Goal: Task Accomplishment & Management: Manage account settings

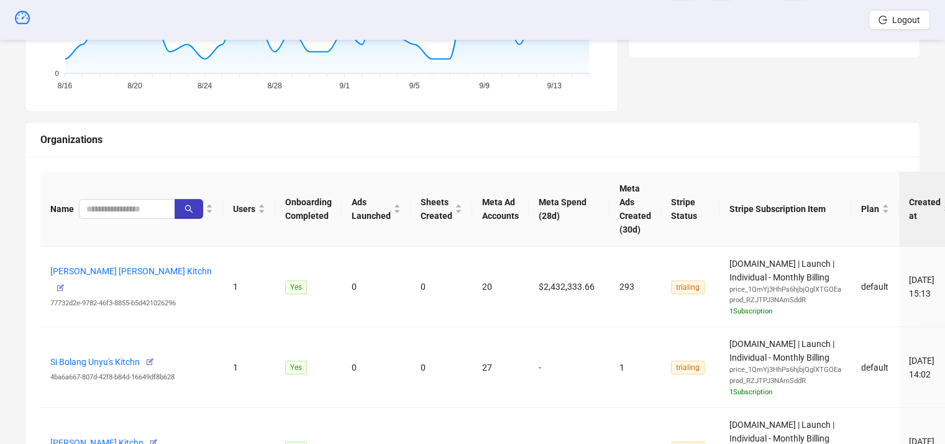
scroll to position [388, 0]
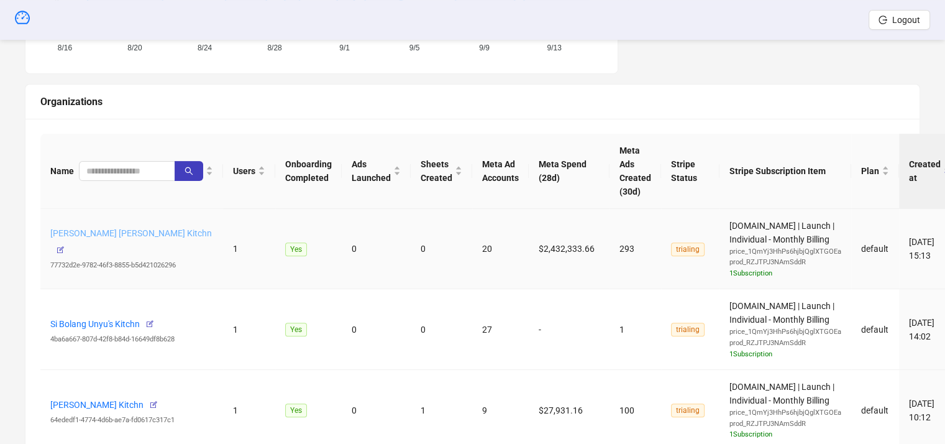
click at [122, 238] on link "[PERSON_NAME] [PERSON_NAME] Kitchn" at bounding box center [131, 233] width 162 height 10
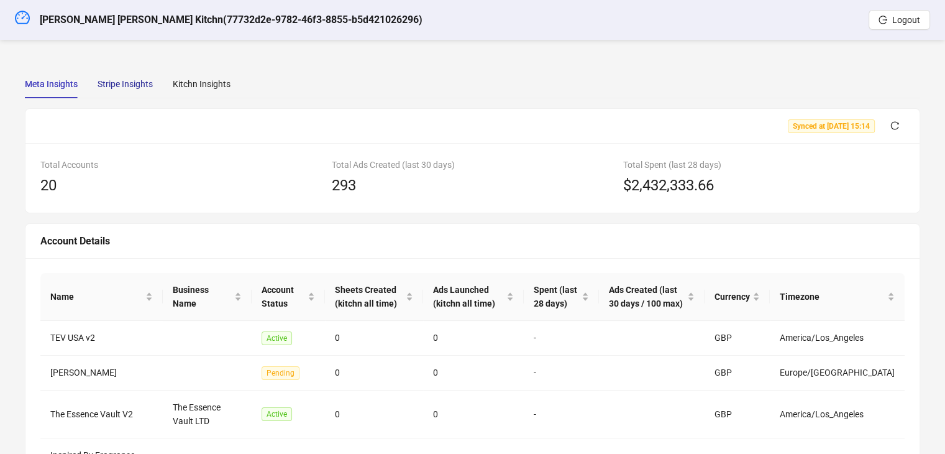
click at [136, 83] on div "Stripe Insights" at bounding box center [125, 84] width 55 height 14
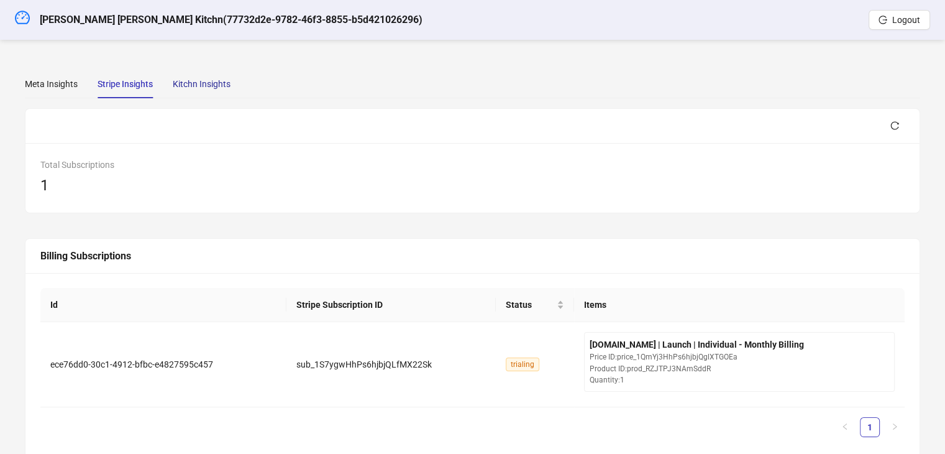
click at [201, 81] on div "Kitchn Insights" at bounding box center [202, 84] width 58 height 14
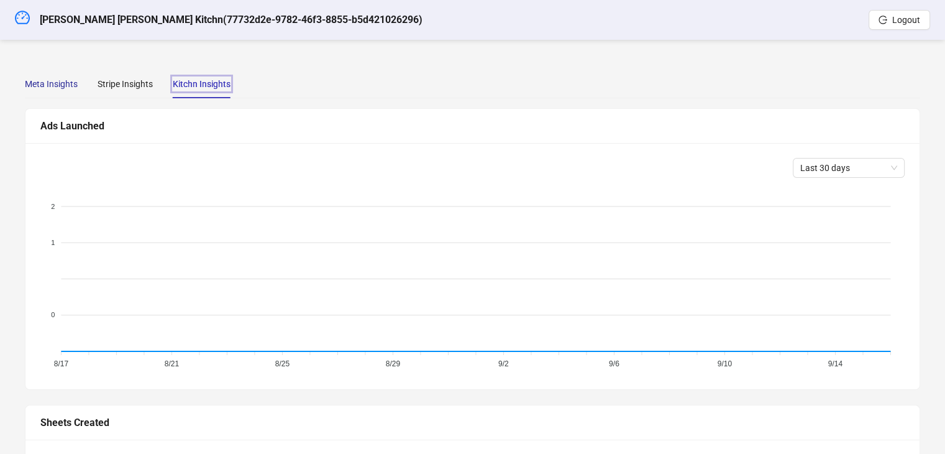
click at [49, 83] on div "Meta Insights" at bounding box center [51, 84] width 53 height 14
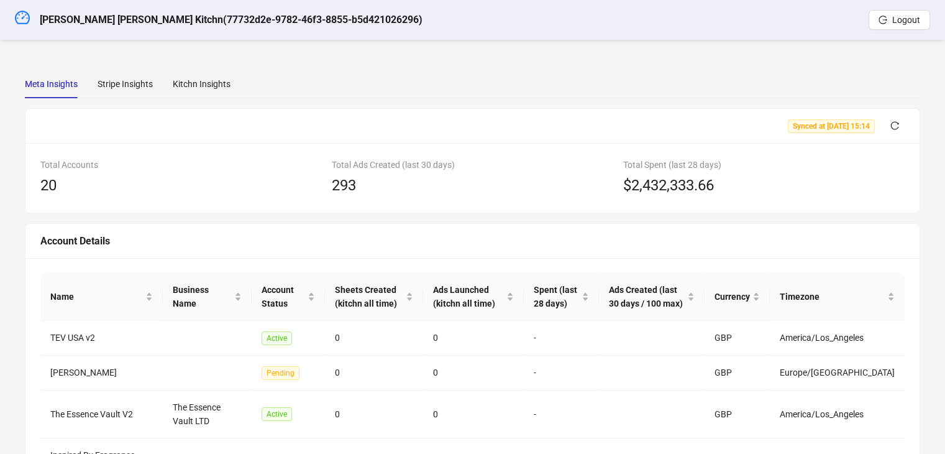
click at [51, 79] on div "Meta Insights" at bounding box center [51, 84] width 53 height 14
click at [23, 11] on icon "dashboard" at bounding box center [22, 17] width 15 height 13
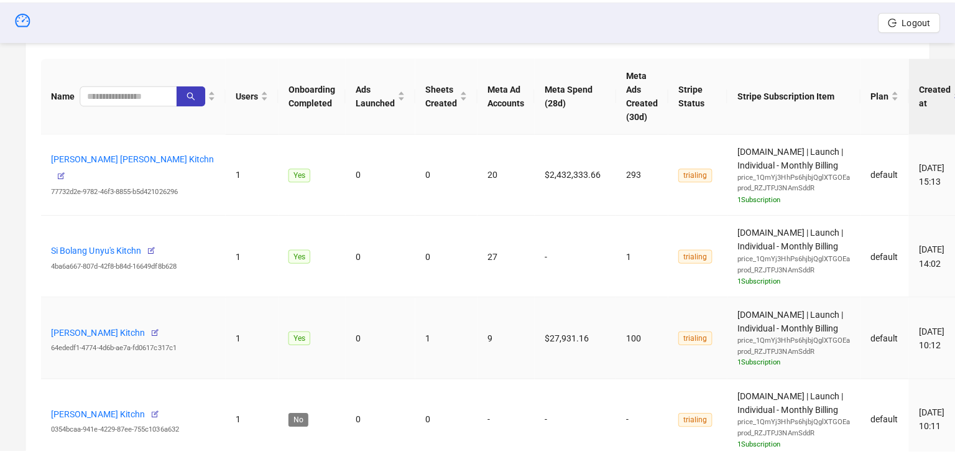
scroll to position [497, 0]
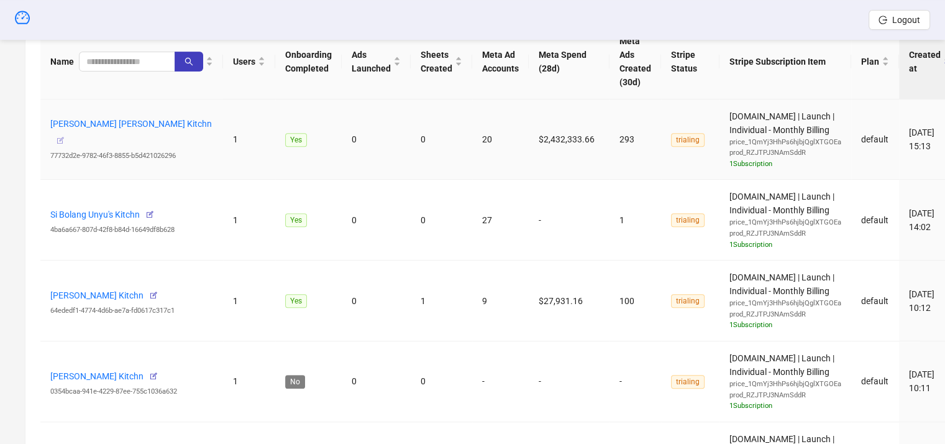
click at [65, 136] on icon "button" at bounding box center [60, 140] width 9 height 9
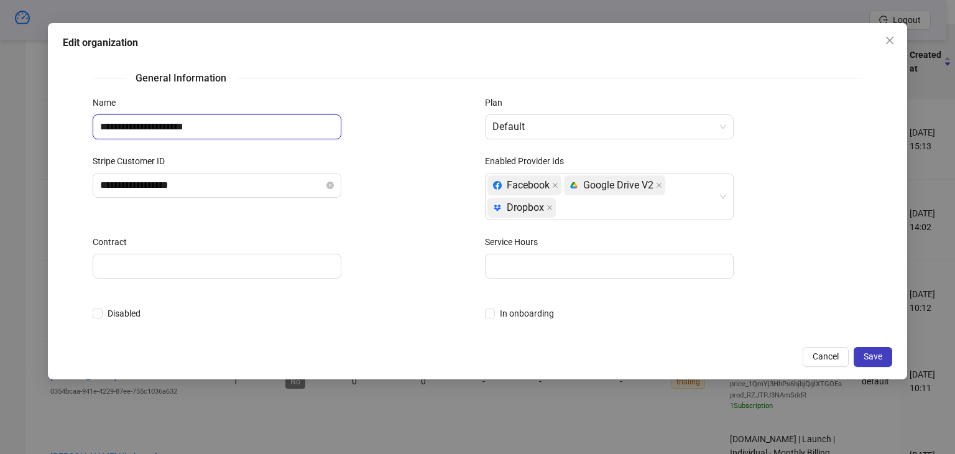
click at [214, 122] on input "**********" at bounding box center [217, 126] width 249 height 25
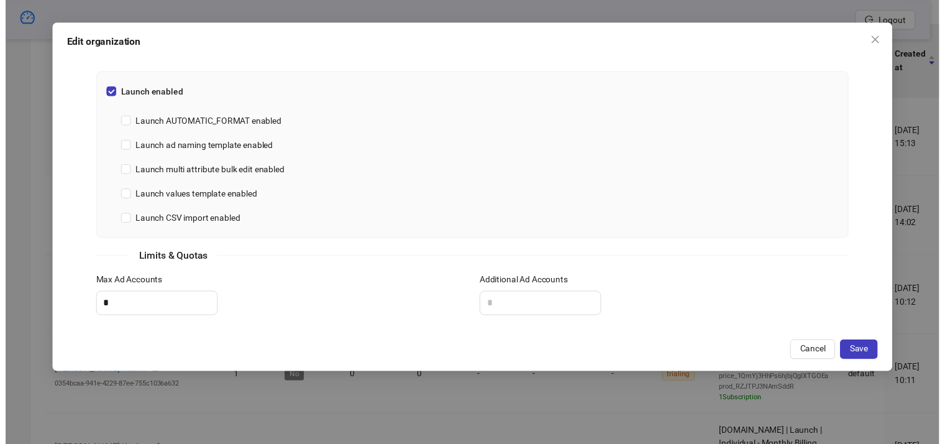
scroll to position [464, 0]
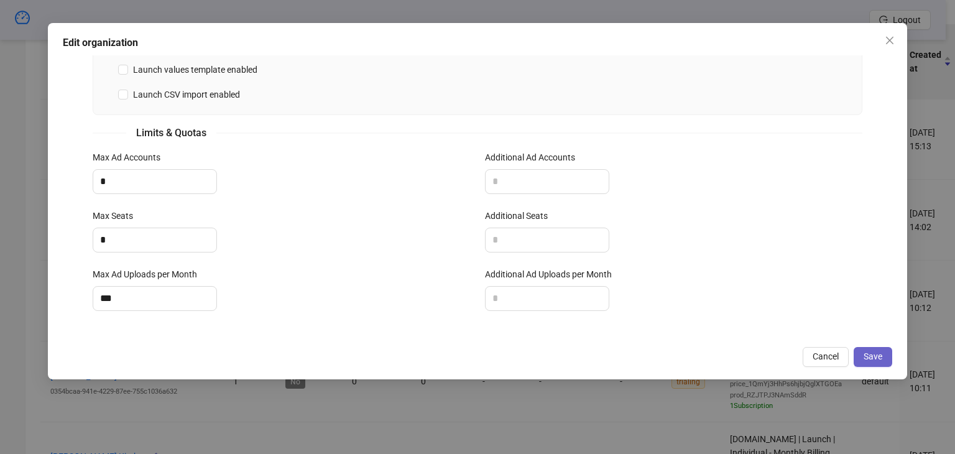
type input "**********"
click at [873, 354] on span "Save" at bounding box center [872, 356] width 19 height 10
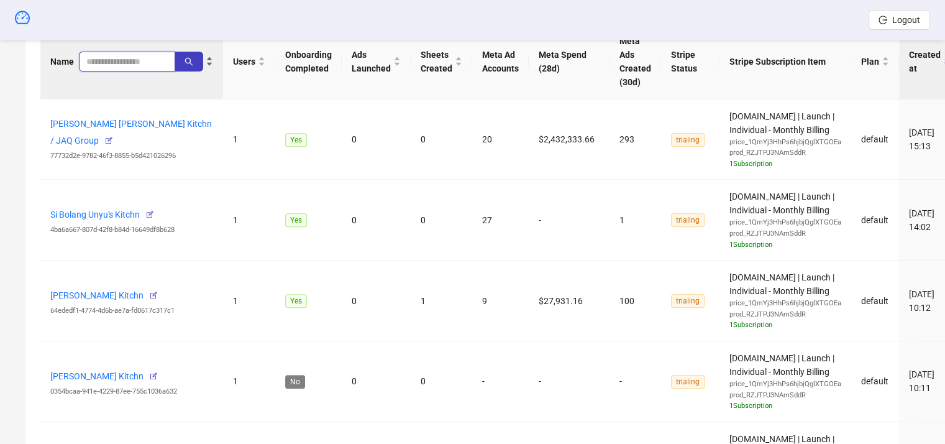
click at [92, 59] on input "search" at bounding box center [121, 62] width 71 height 14
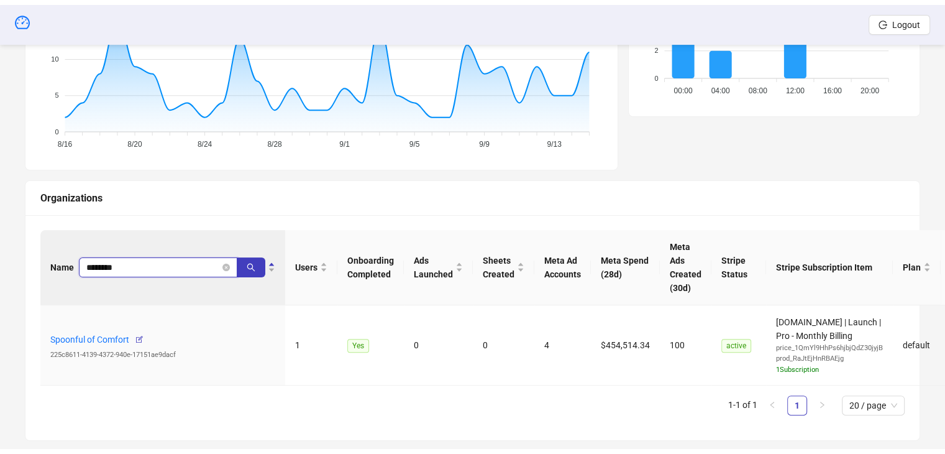
scroll to position [317, 0]
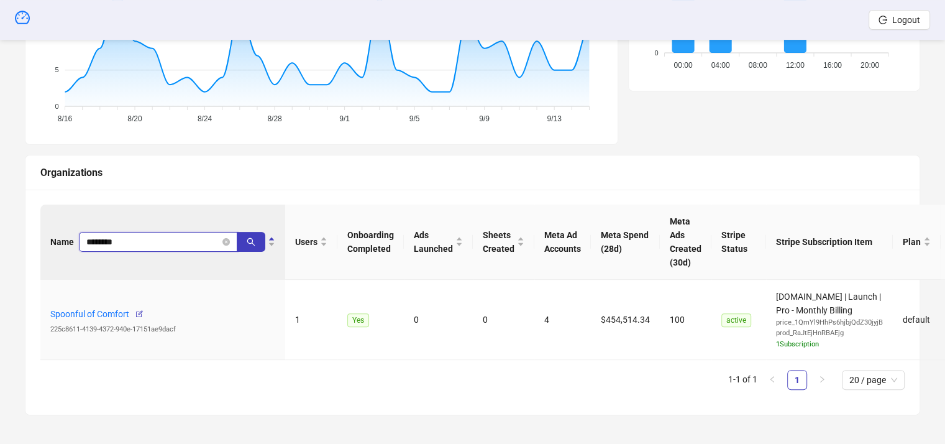
drag, startPoint x: 138, startPoint y: 237, endPoint x: 0, endPoint y: 215, distance: 139.8
click at [0, 214] on div "Sales Dashboard [GEOGRAPHIC_DATA]/[GEOGRAPHIC_DATA] New [DATE] 11 +120% from pr…" at bounding box center [472, 84] width 945 height 722
type input "******"
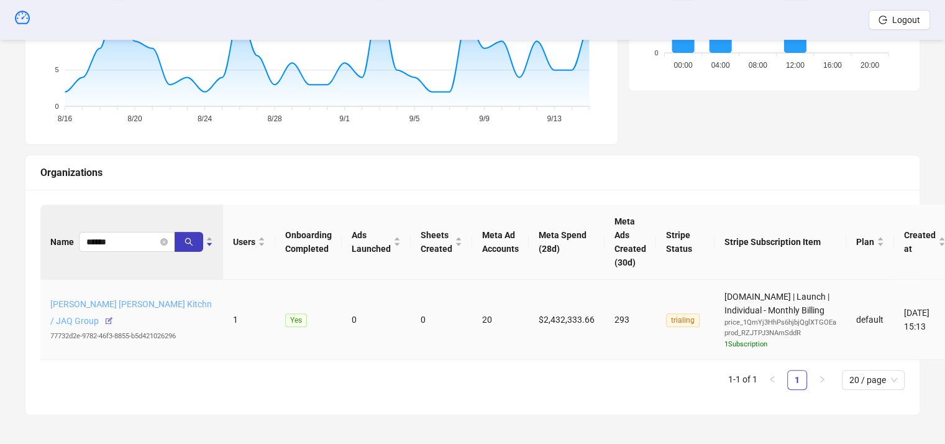
click at [86, 311] on link "[PERSON_NAME] [PERSON_NAME] Kitchn / JAQ Group" at bounding box center [131, 312] width 162 height 27
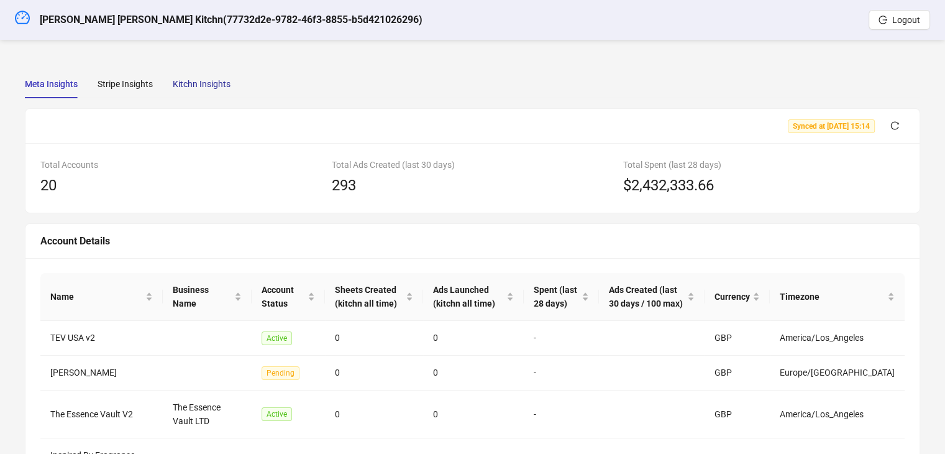
click at [181, 89] on div "Kitchn Insights" at bounding box center [202, 84] width 58 height 14
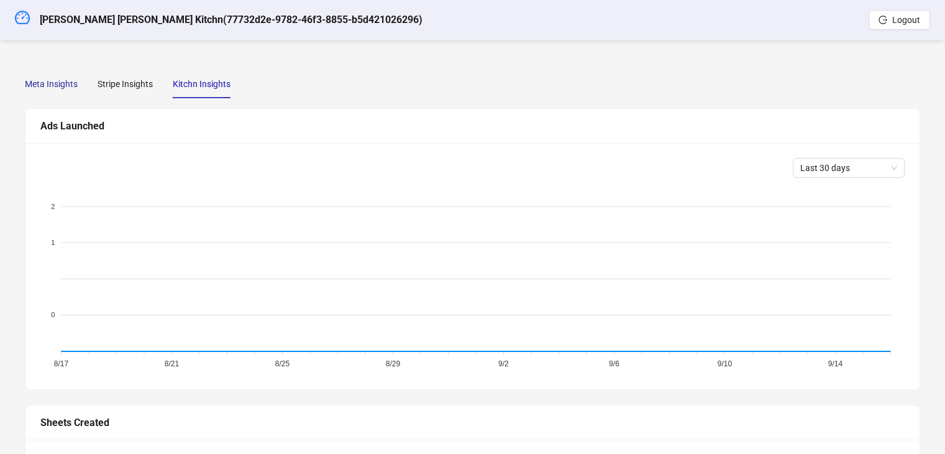
click at [52, 88] on div "Meta Insights" at bounding box center [51, 84] width 53 height 14
